Goal: Use online tool/utility: Utilize a website feature to perform a specific function

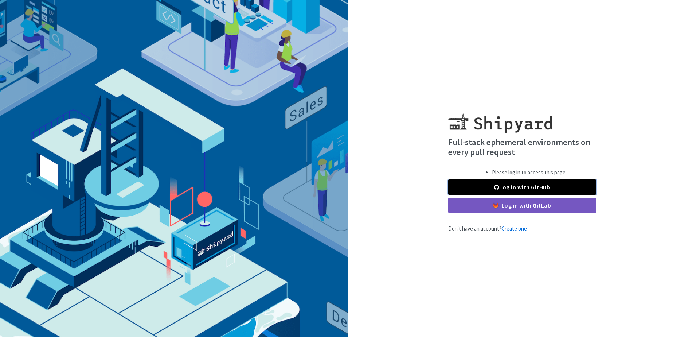
click at [515, 187] on link "Log in with GitHub" at bounding box center [522, 186] width 148 height 15
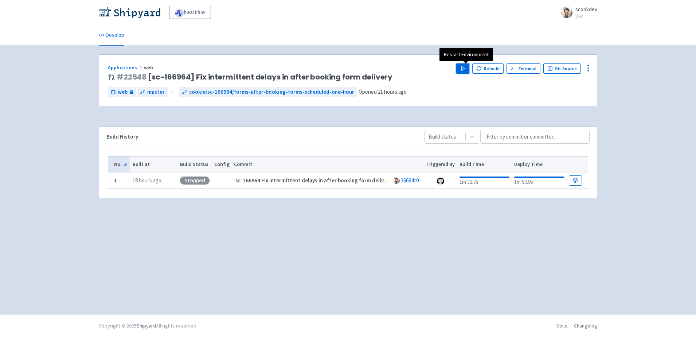
click at [469, 69] on button "Play" at bounding box center [462, 68] width 13 height 10
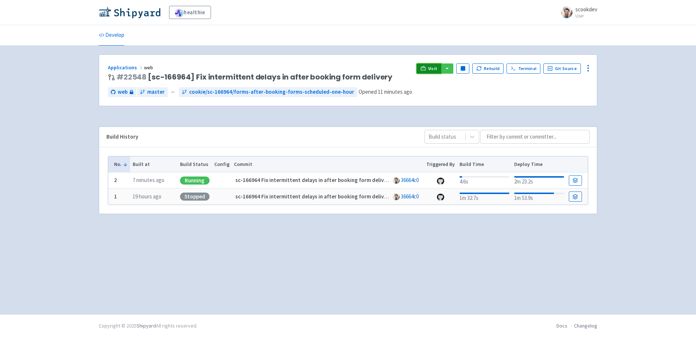
click at [430, 67] on link "Visit" at bounding box center [429, 68] width 25 height 10
